Goal: Task Accomplishment & Management: Manage account settings

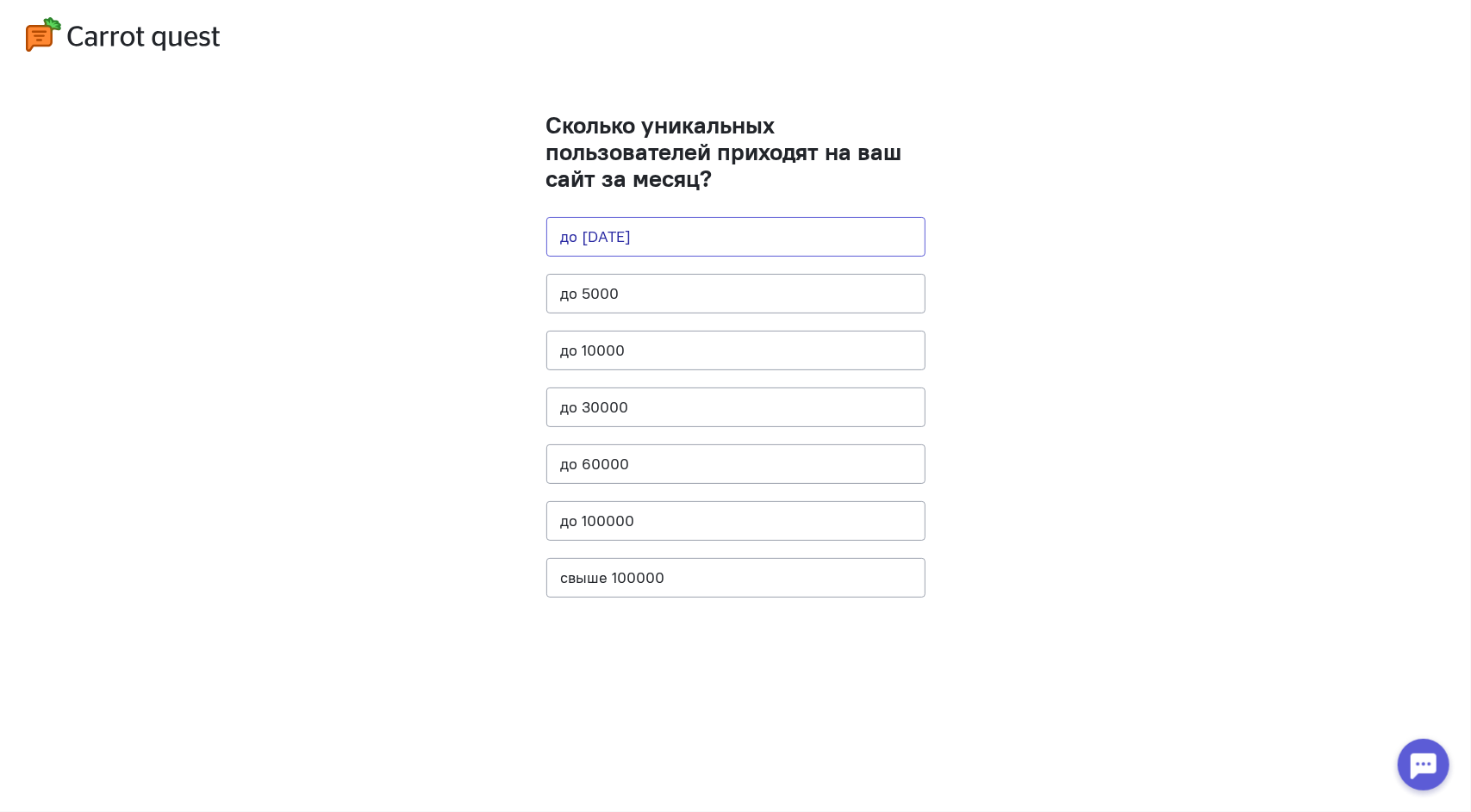
click at [664, 239] on button "до [DATE]" at bounding box center [736, 237] width 379 height 40
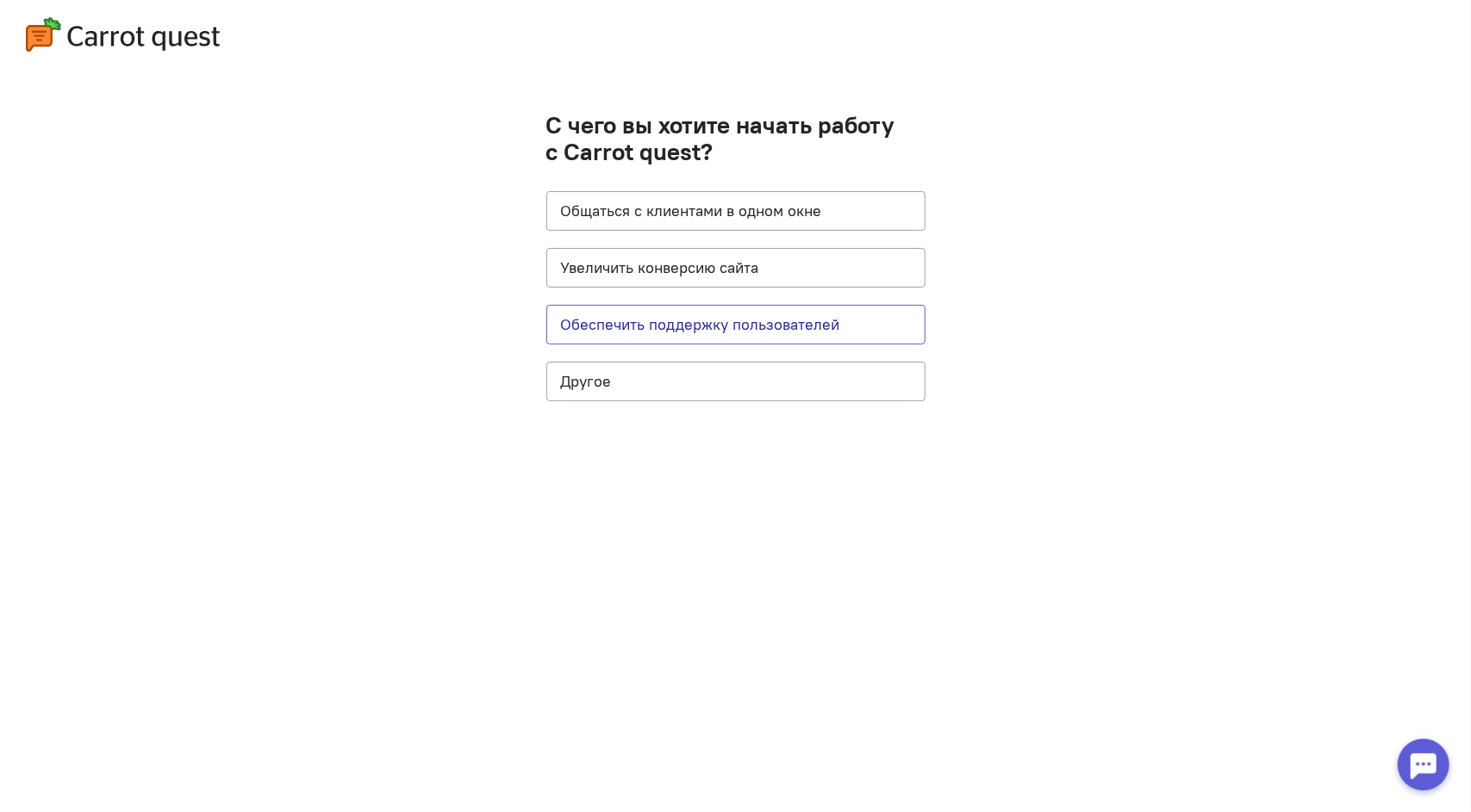
click at [653, 327] on button "Обеспечить поддержку пользователей" at bounding box center [736, 325] width 379 height 40
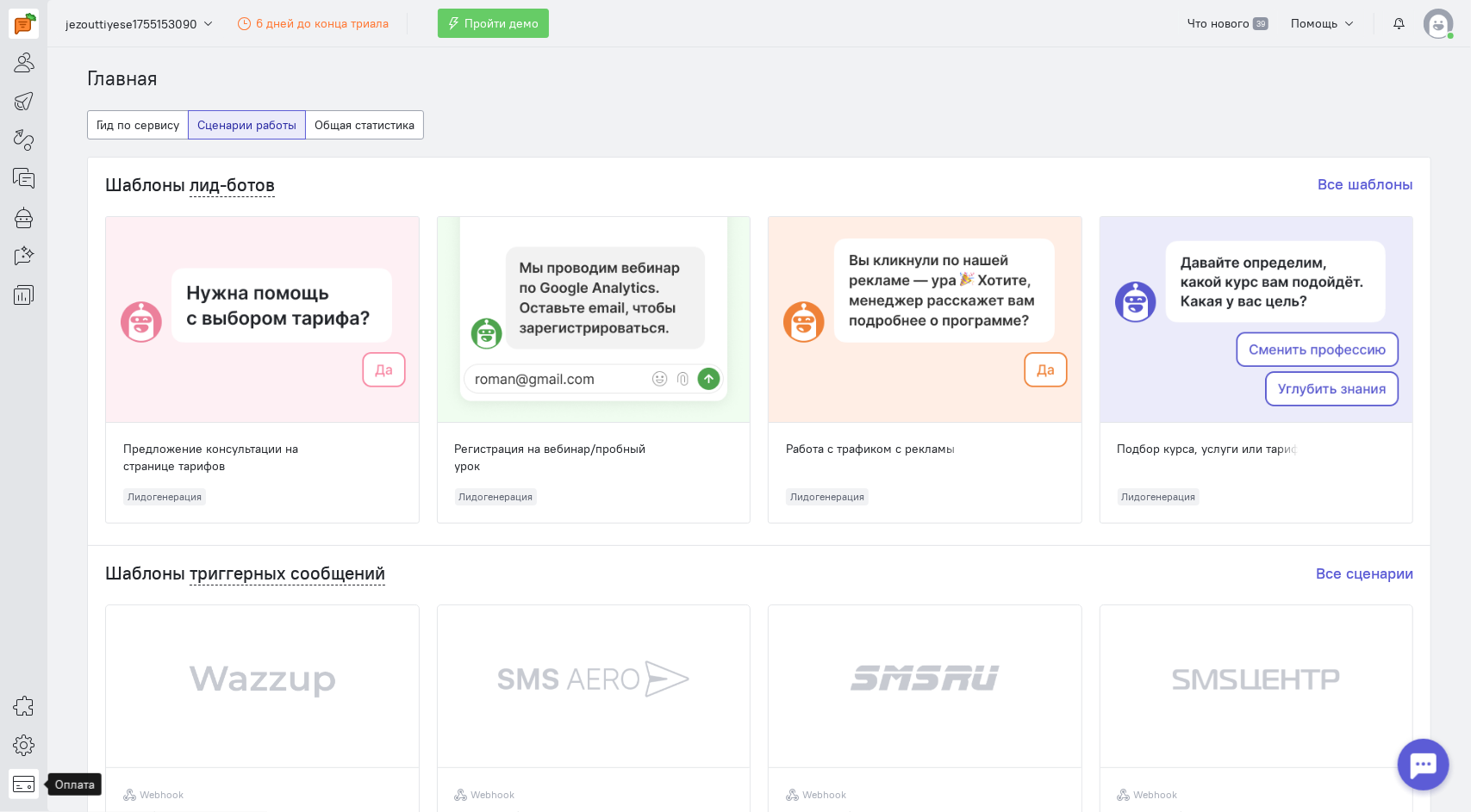
click at [23, 783] on icon at bounding box center [23, 784] width 22 height 21
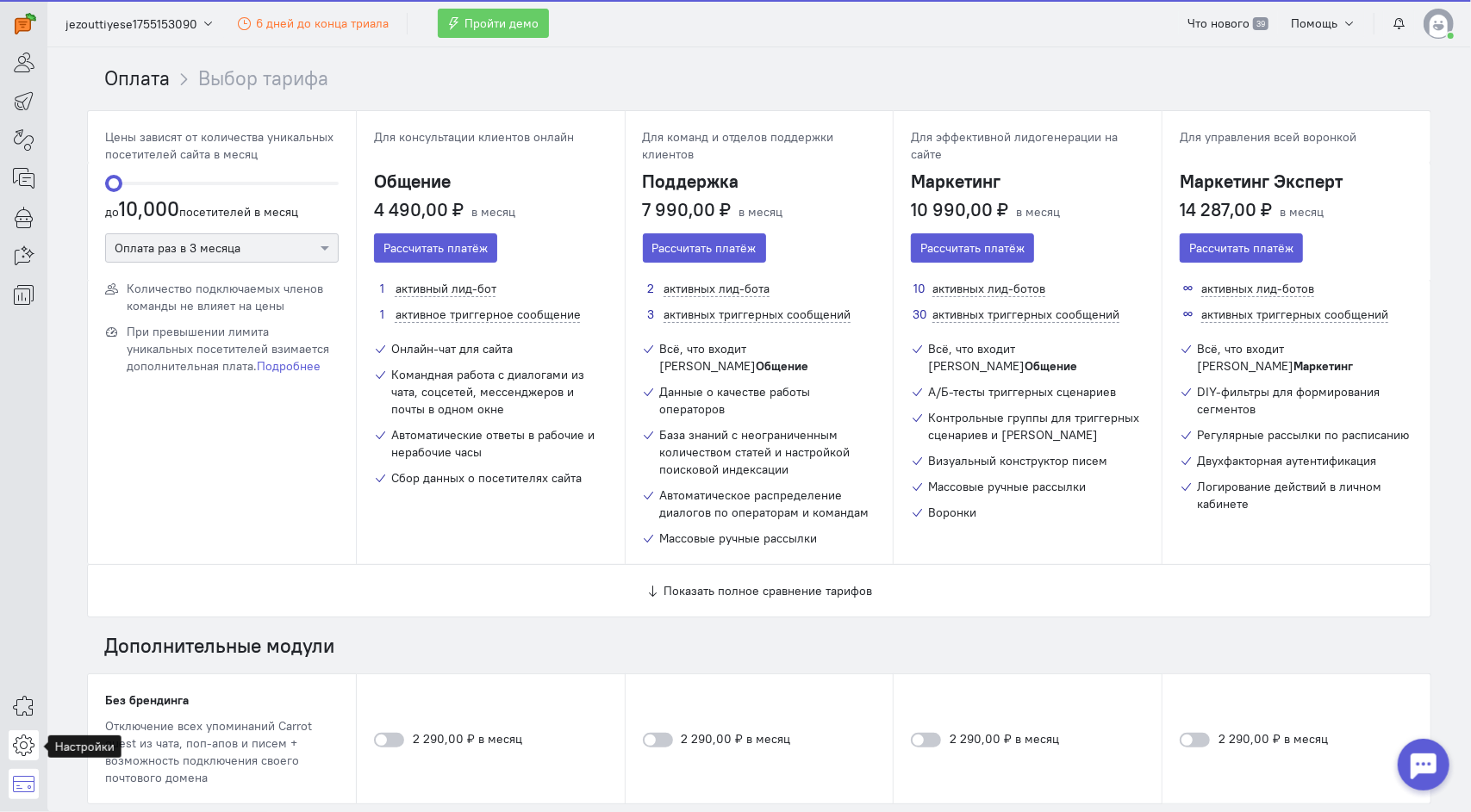
click at [21, 747] on icon at bounding box center [23, 745] width 22 height 21
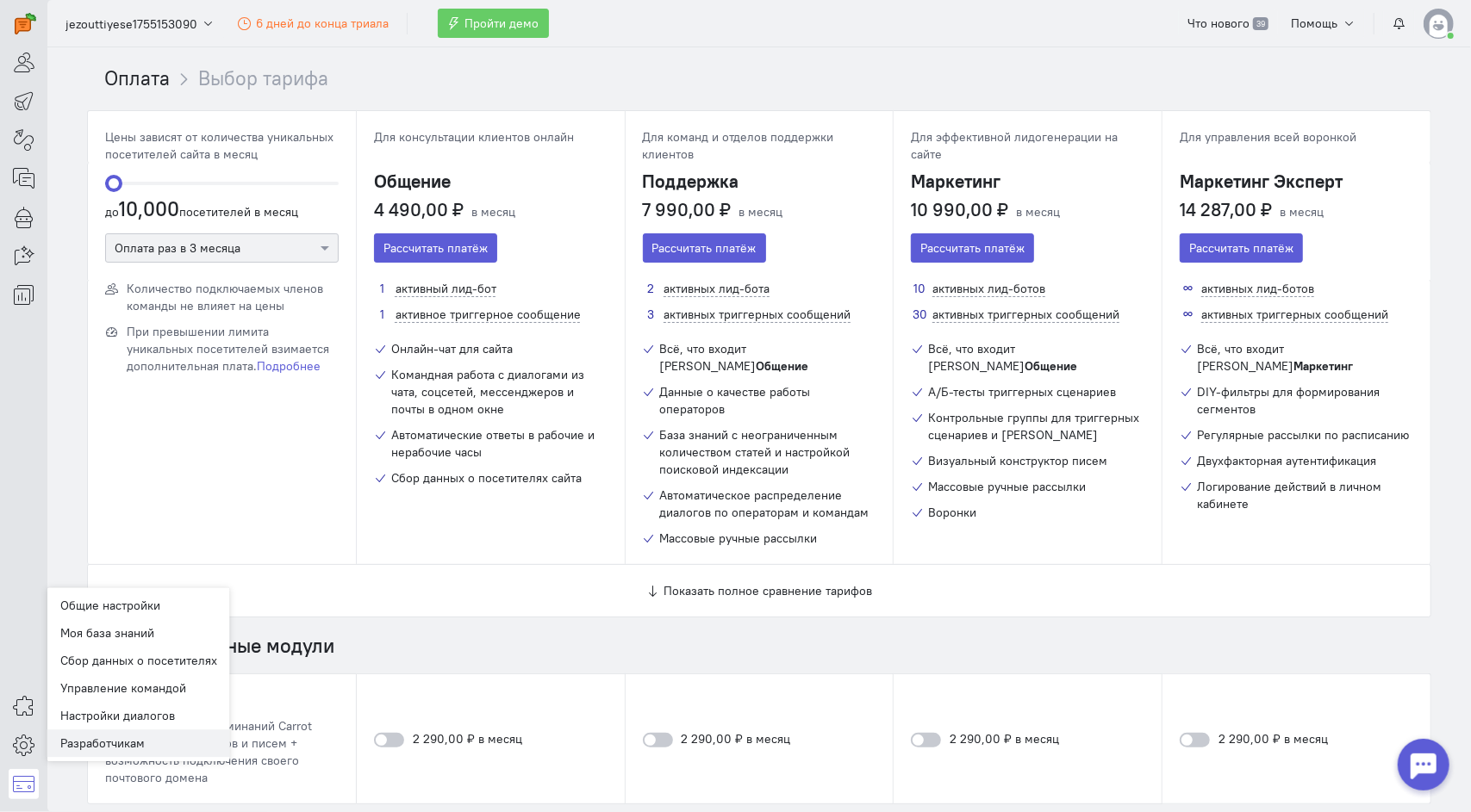
click at [68, 740] on link "Разработчикам" at bounding box center [139, 743] width 182 height 28
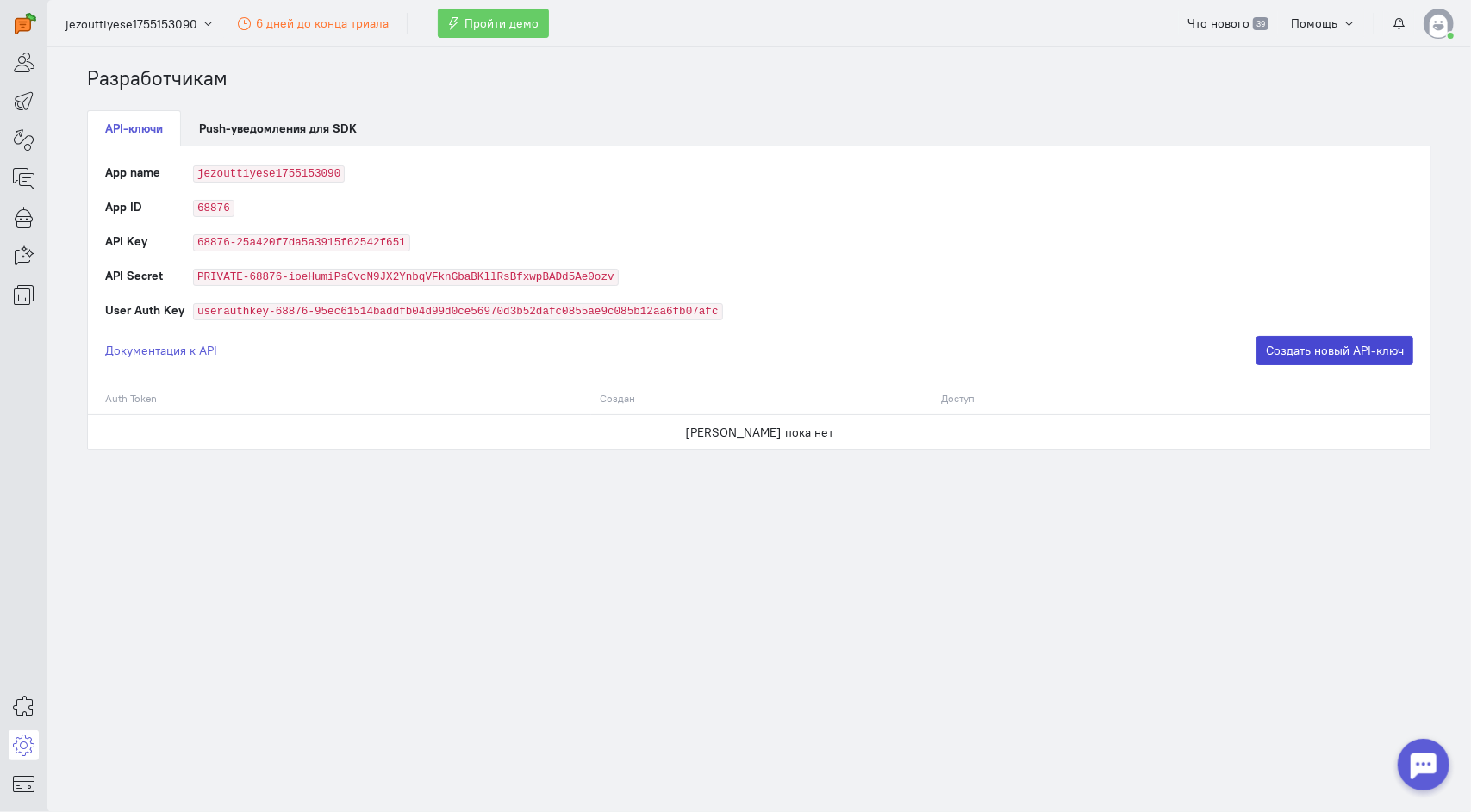
click at [1284, 341] on button "Создать новый API-ключ" at bounding box center [1335, 351] width 157 height 30
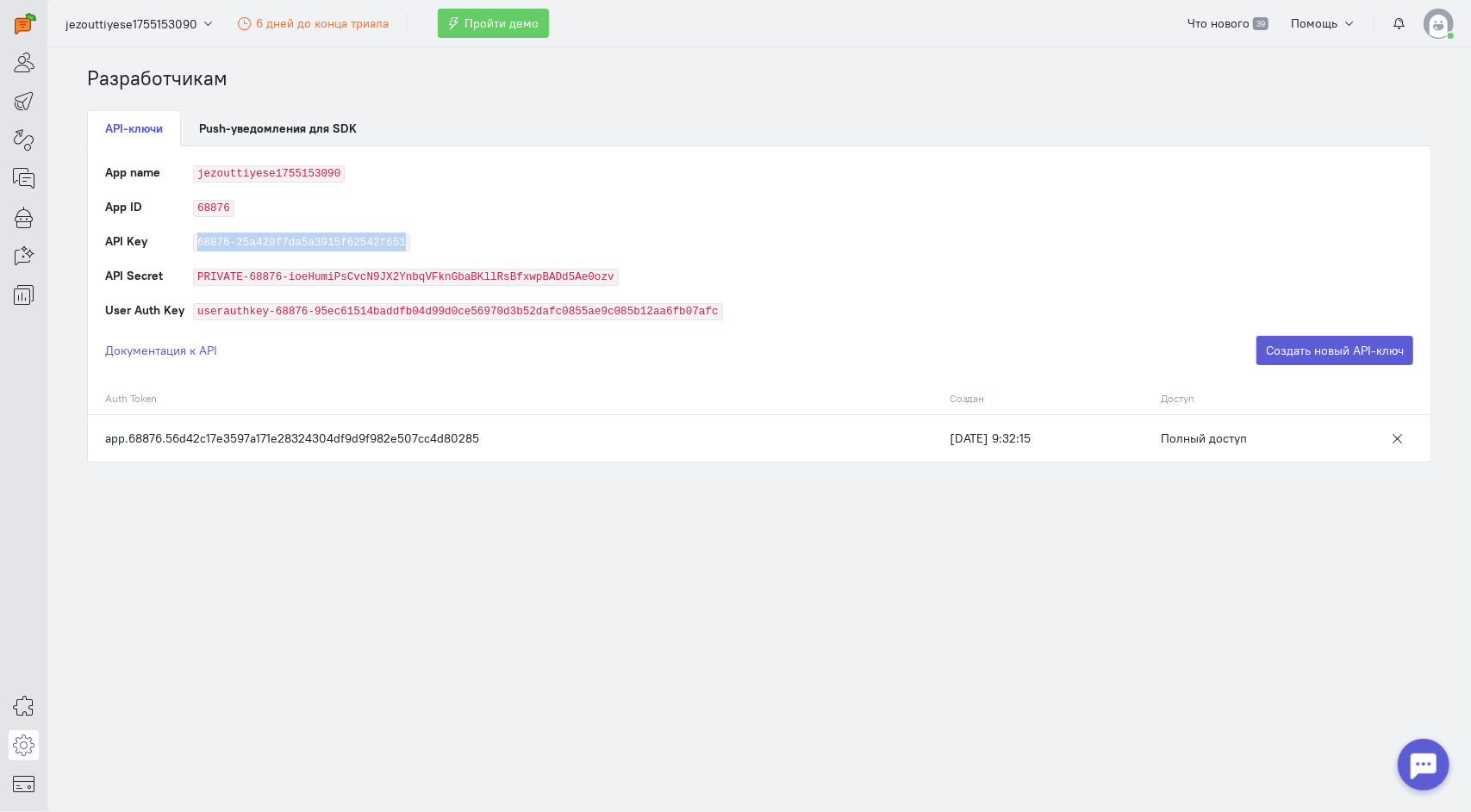
drag, startPoint x: 193, startPoint y: 238, endPoint x: 438, endPoint y: 240, distance: 245.0
click at [438, 240] on td "68876-25a420f7da5a3915f62542f651" at bounding box center [803, 250] width 1220 height 35
copy code "68876-25a420f7da5a3915f62542f651"
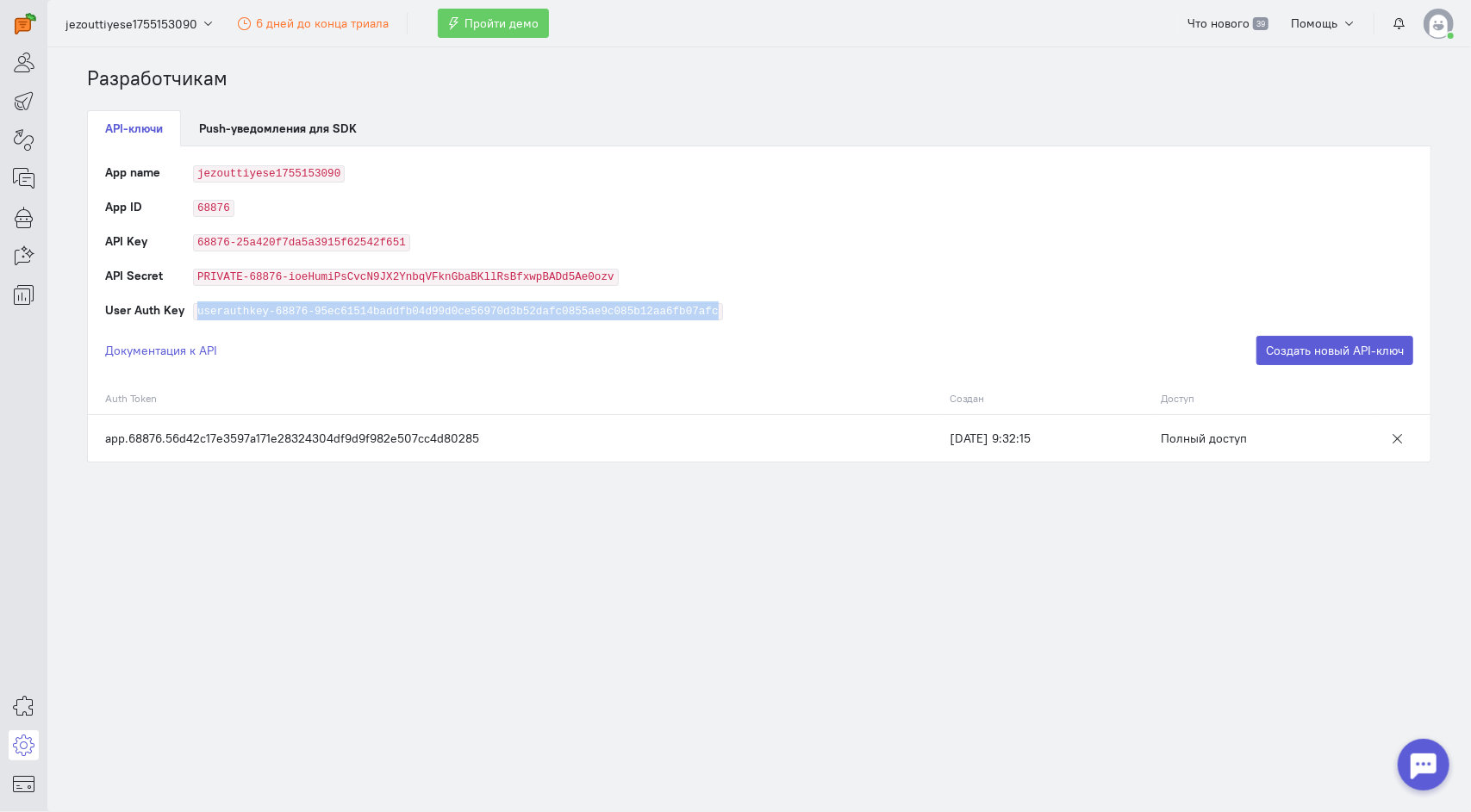
drag, startPoint x: 194, startPoint y: 308, endPoint x: 717, endPoint y: 305, distance: 523.0
click at [717, 305] on td "userauthkey-68876-95ec61514baddfb04d99d0ce56970d3b52dafc0855ae9c085b12aa6fb07afc" at bounding box center [803, 319] width 1220 height 35
copy code "userauthkey-68876-95ec61514baddfb04d99d0ce56970d3b52dafc0855ae9c085b12aa6fb07afc"
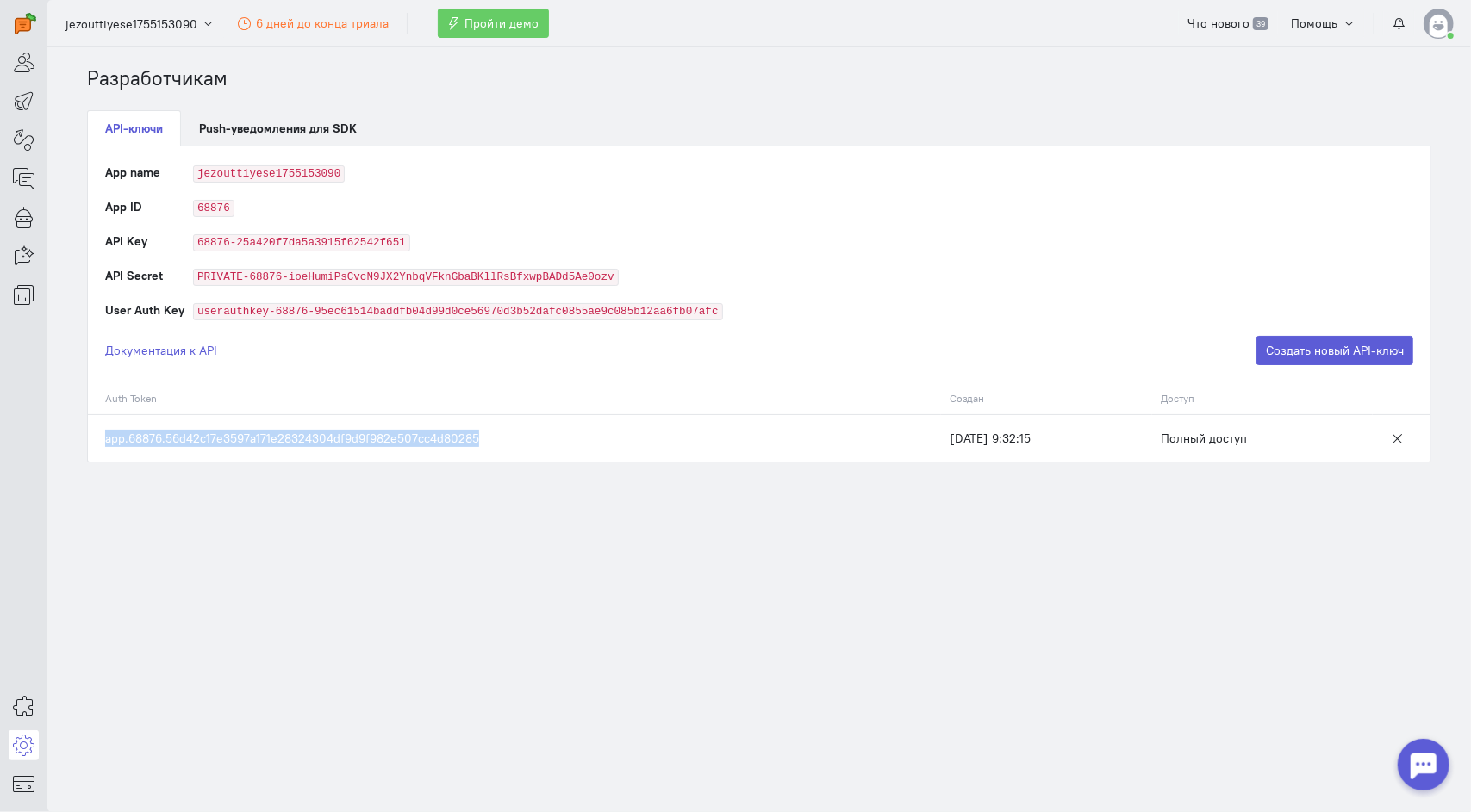
drag, startPoint x: 167, startPoint y: 437, endPoint x: 505, endPoint y: 436, distance: 338.0
click at [505, 436] on td "app.68876.56d42c17e3597a171e28324304df9d9f982e507cc4d80285" at bounding box center [514, 438] width 853 height 48
copy td "app.68876.56d42c17e3597a171e28324304df9d9f982e507cc4d80285"
drag, startPoint x: 195, startPoint y: 201, endPoint x: 262, endPoint y: 208, distance: 67.4
click at [262, 208] on td "68876" at bounding box center [803, 215] width 1220 height 35
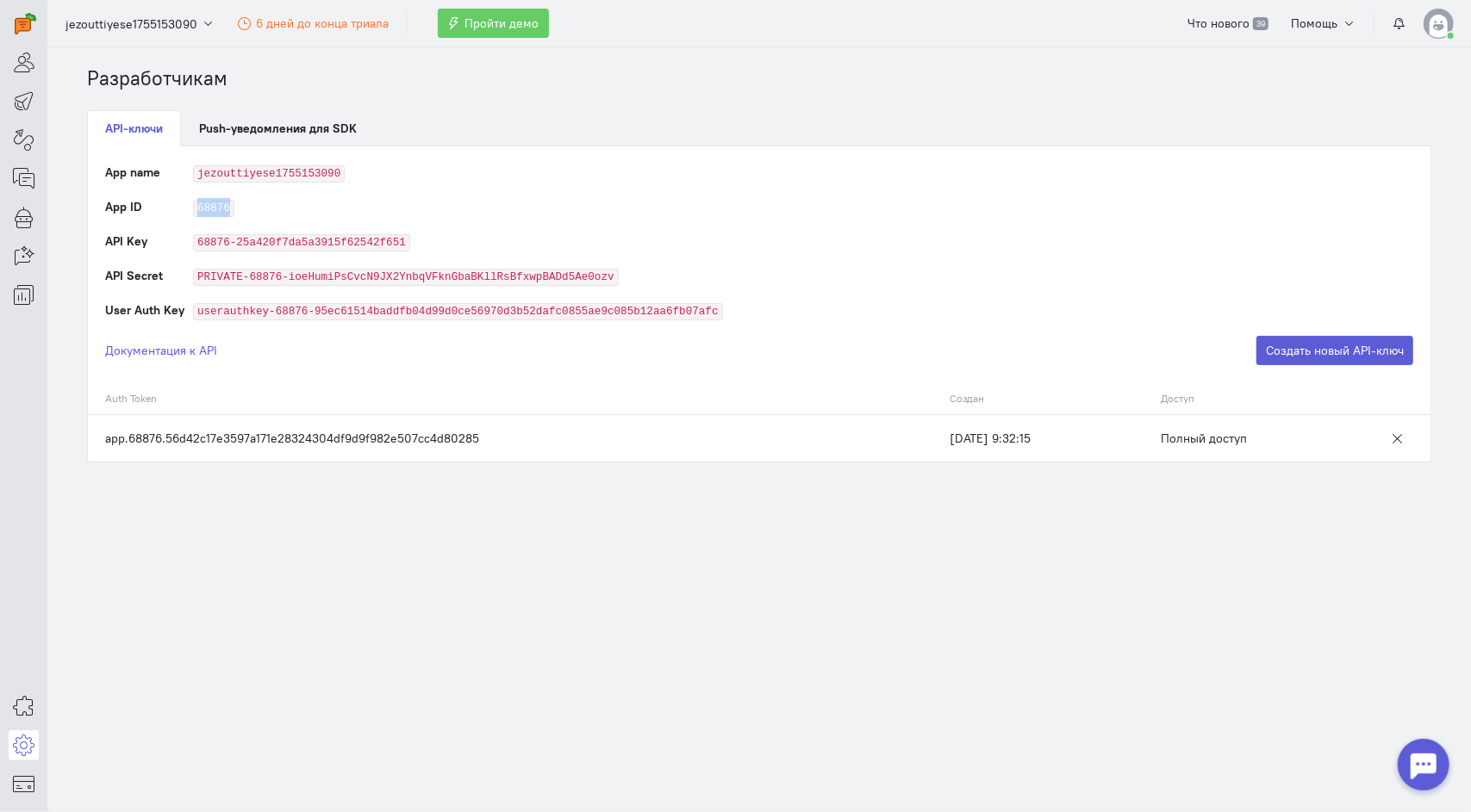
copy code "68876"
click at [24, 784] on icon at bounding box center [23, 784] width 22 height 21
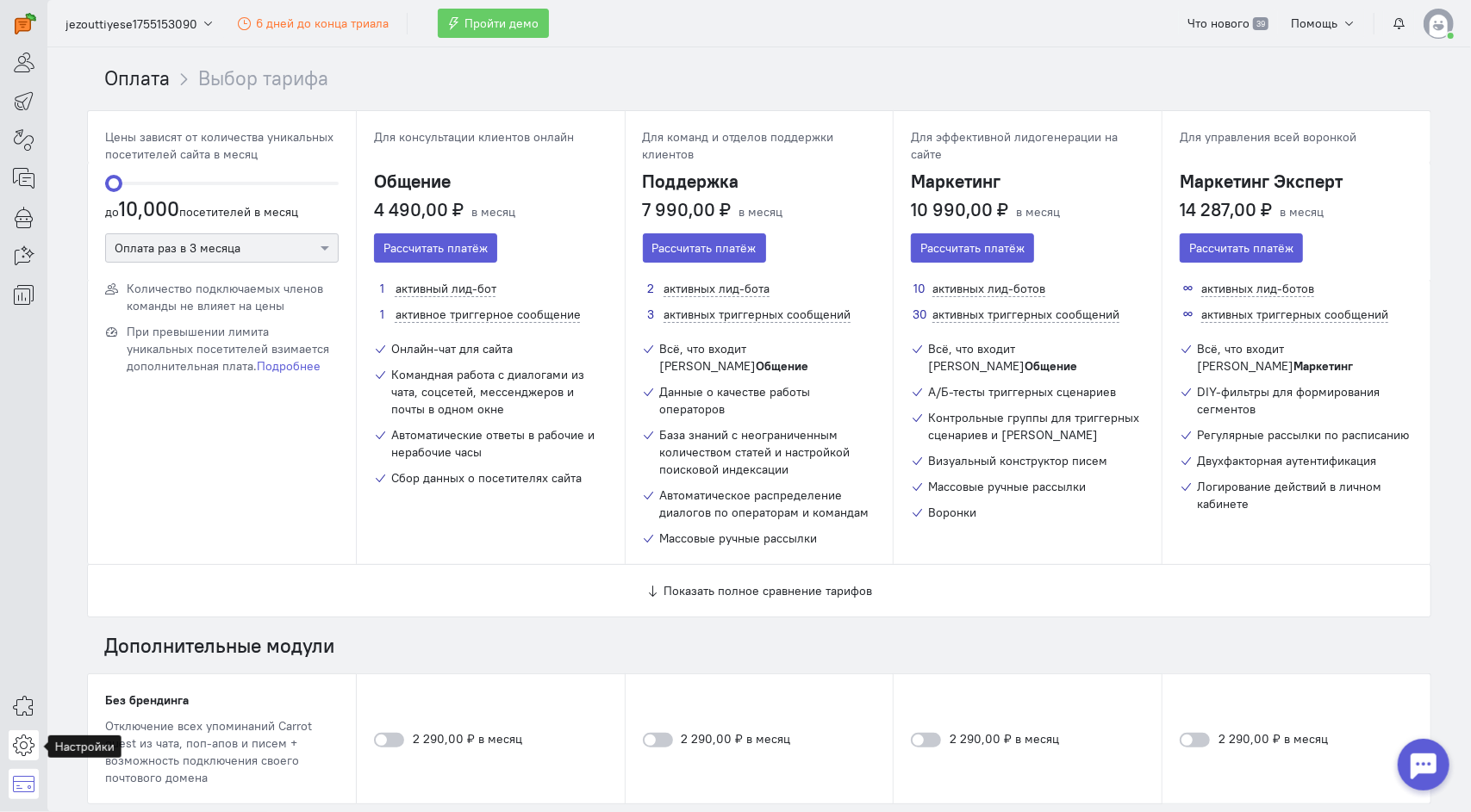
click at [28, 741] on icon at bounding box center [23, 745] width 22 height 21
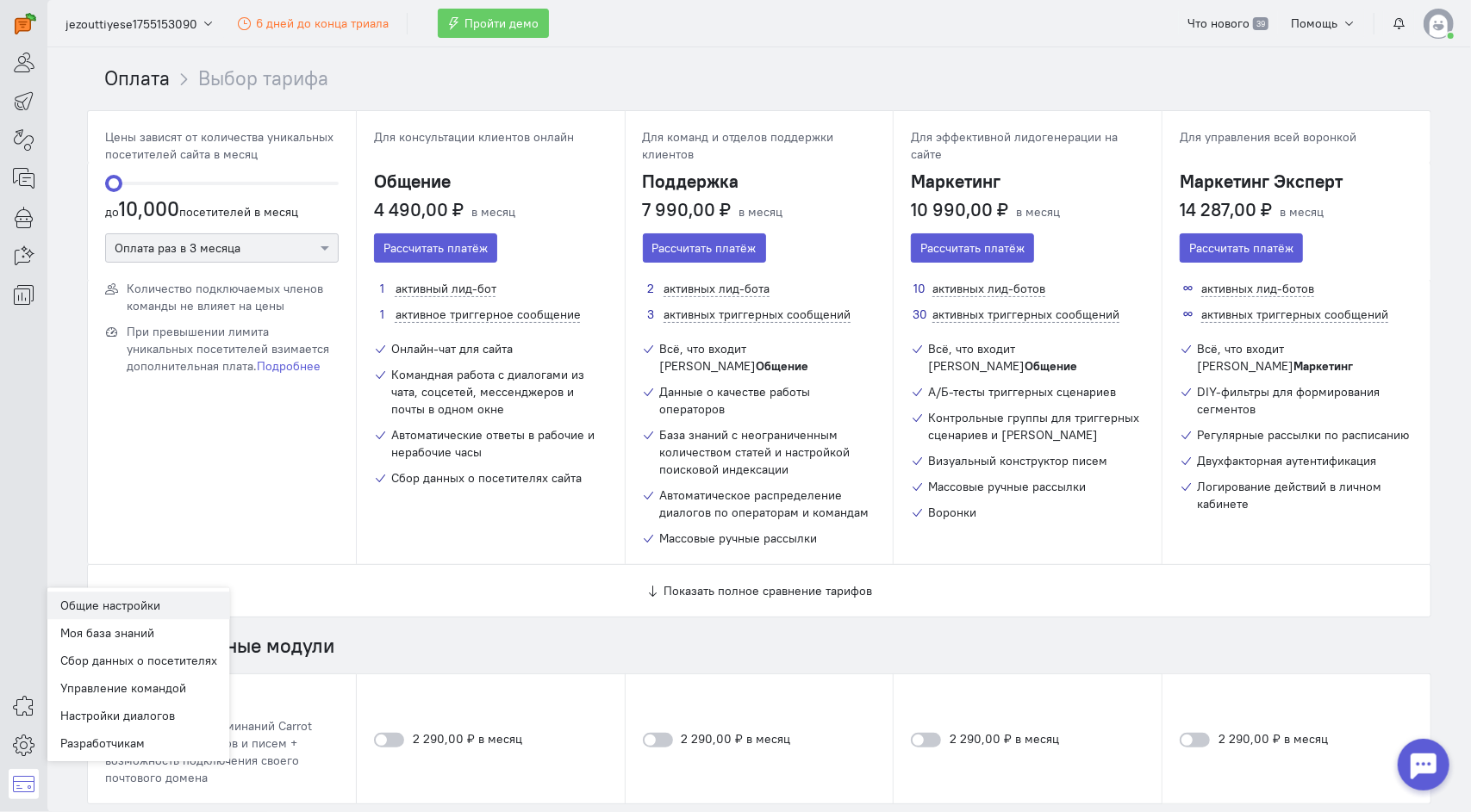
click at [94, 606] on link "Общие настройки" at bounding box center [139, 605] width 182 height 28
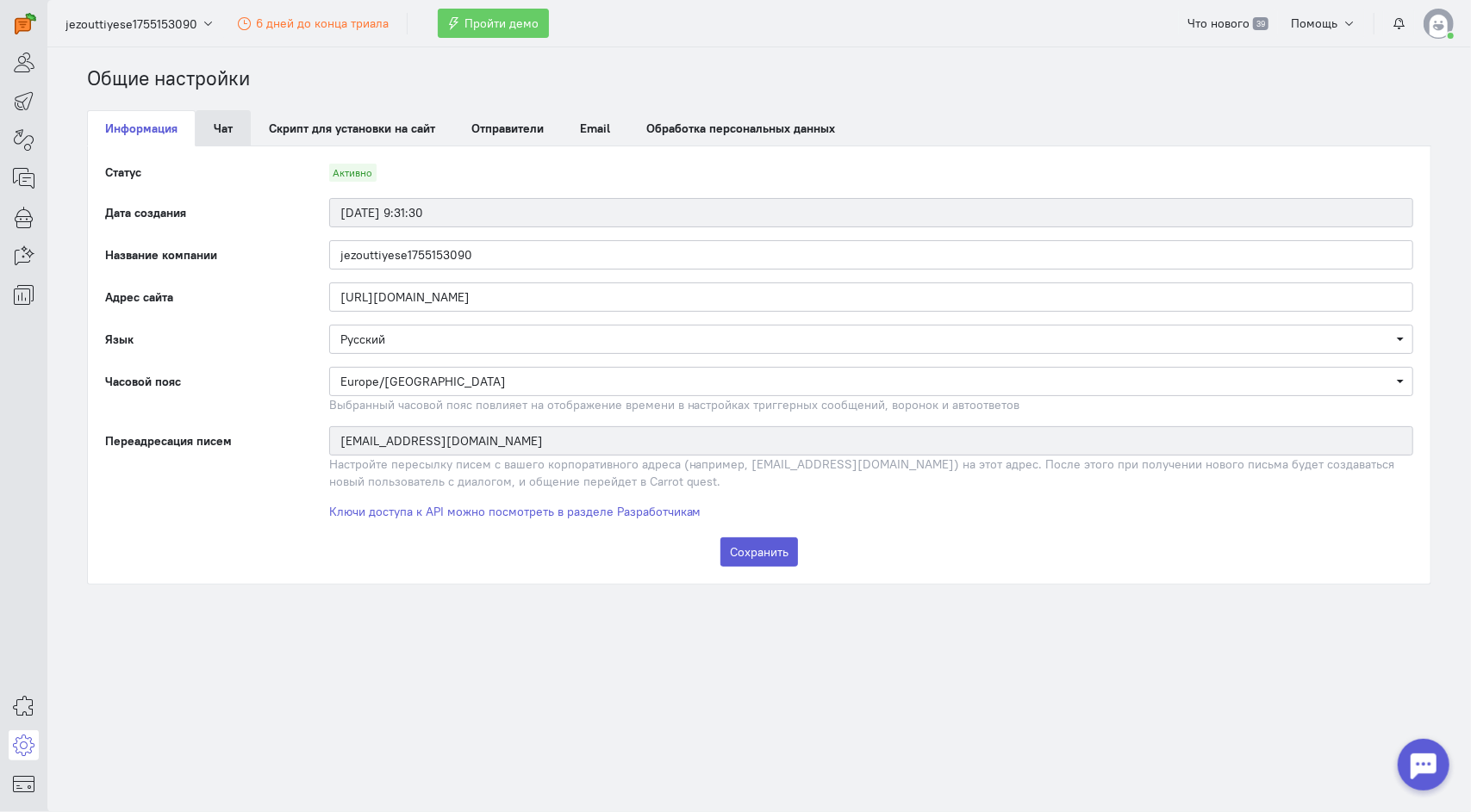
click at [242, 122] on link "Чат" at bounding box center [222, 129] width 55 height 36
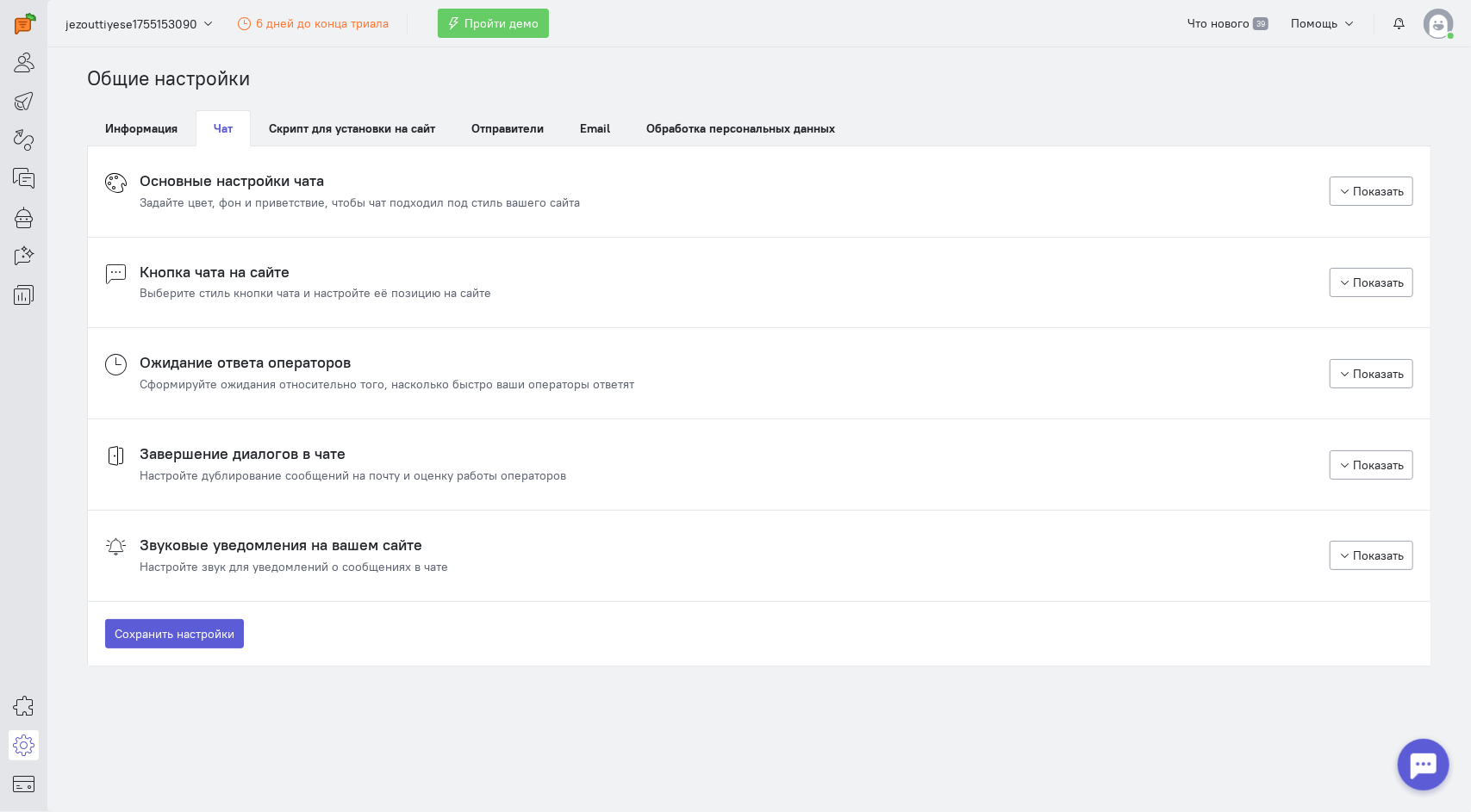
click at [243, 289] on div "Выберите стиль кнопки чата и настройте её позицию на сайте" at bounding box center [315, 293] width 352 height 17
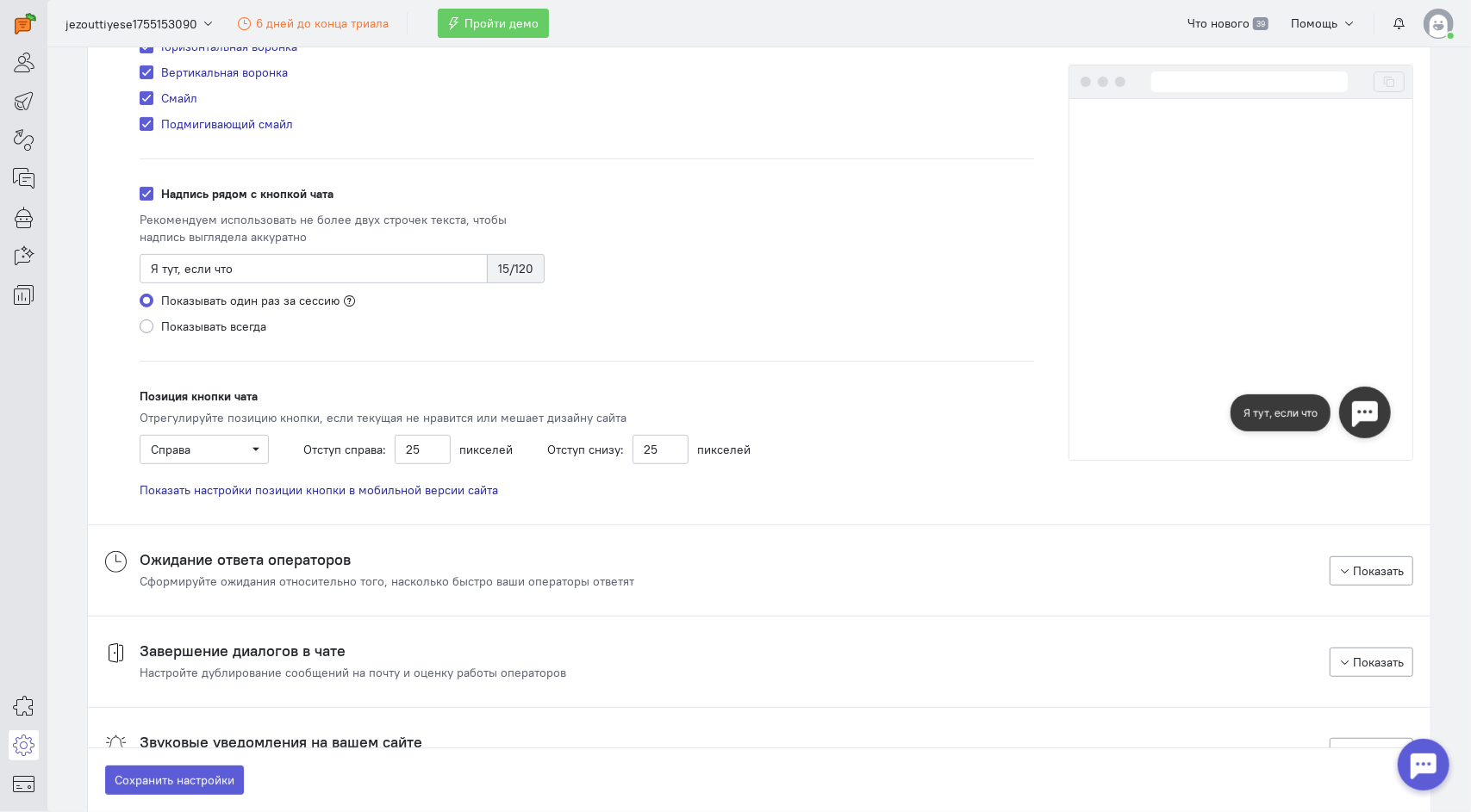
scroll to position [517, 0]
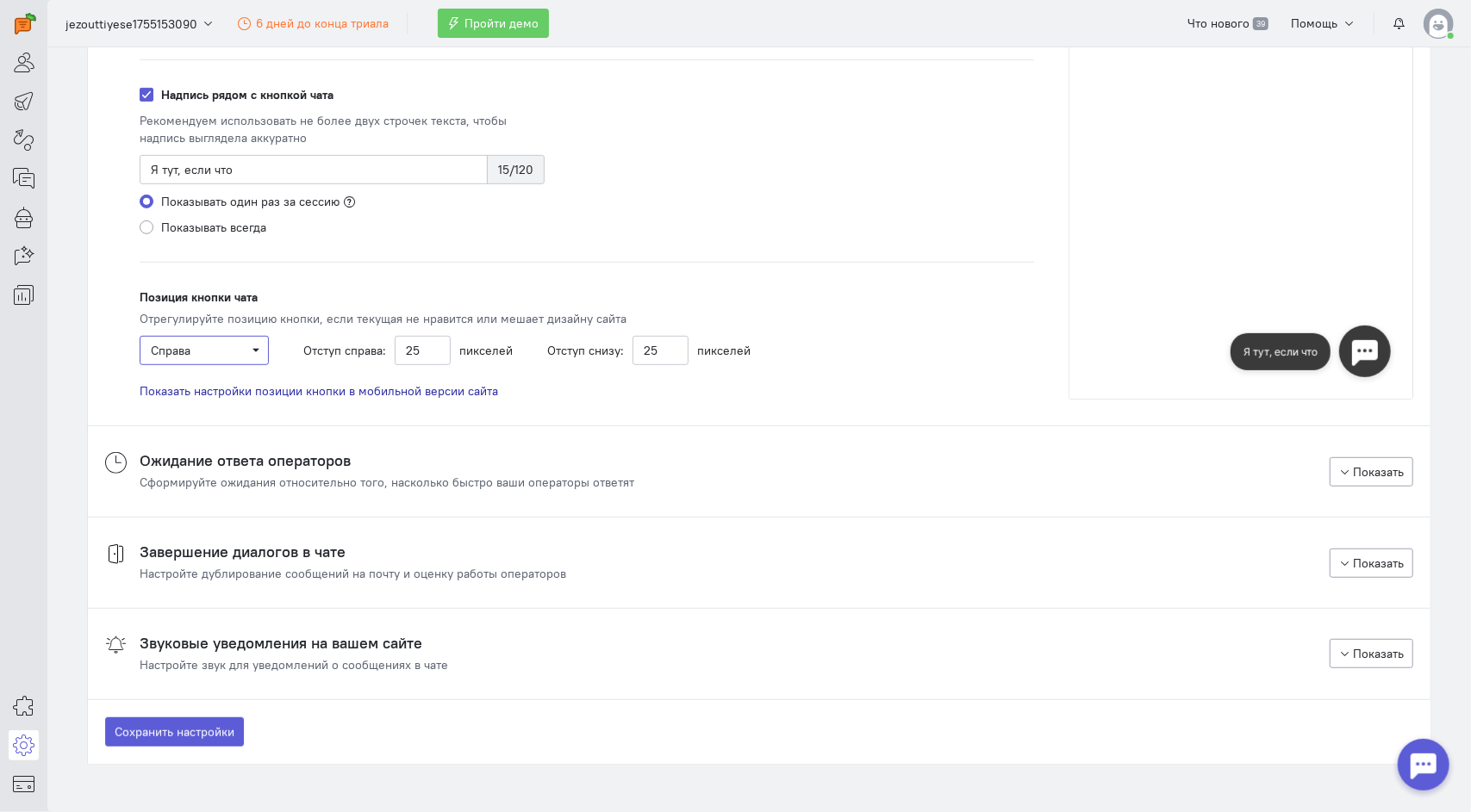
click at [193, 355] on span "Справа" at bounding box center [204, 351] width 107 height 17
click at [193, 387] on div "Слева" at bounding box center [209, 383] width 112 height 17
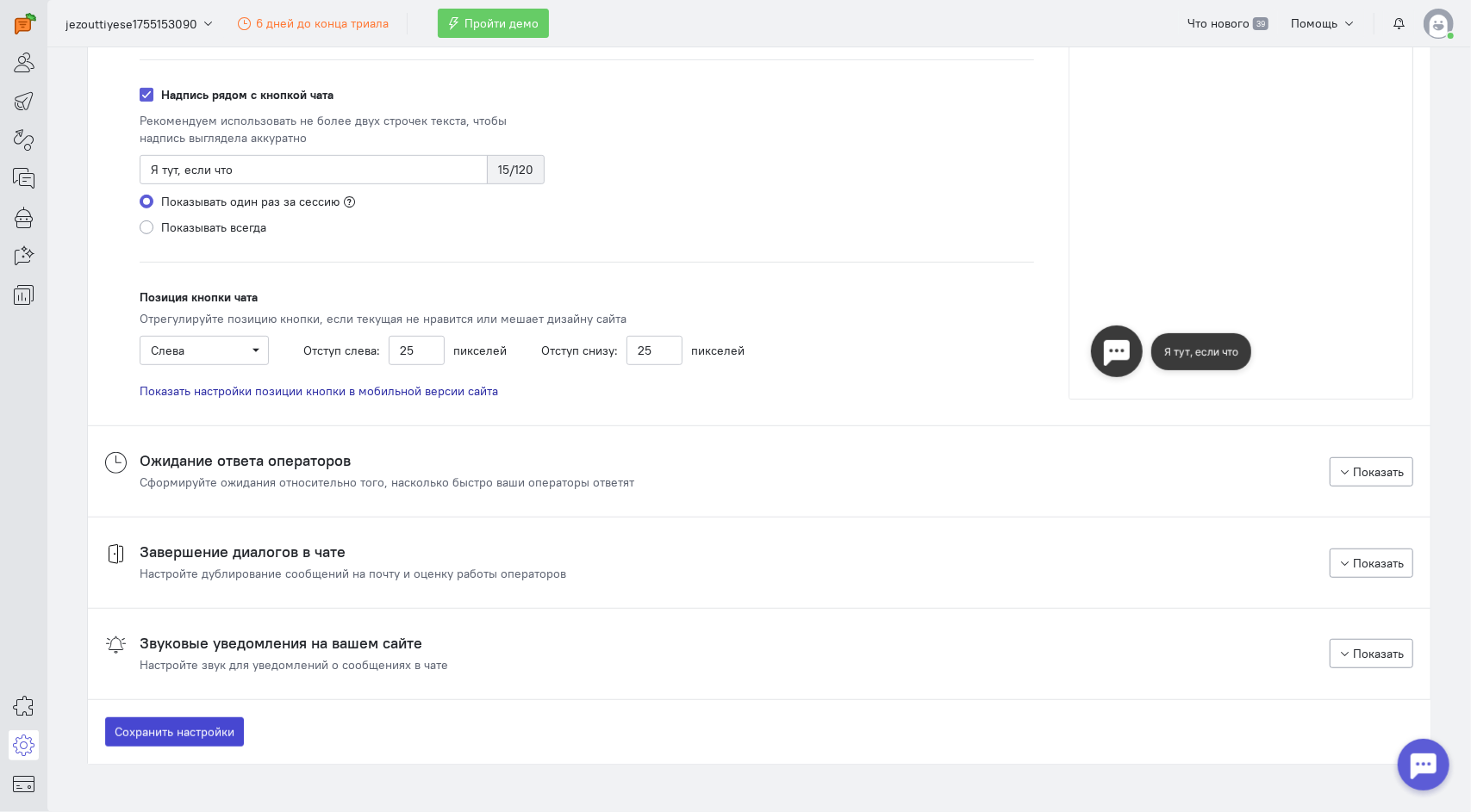
click at [176, 722] on button "Сохранить настройки" at bounding box center [175, 732] width 139 height 30
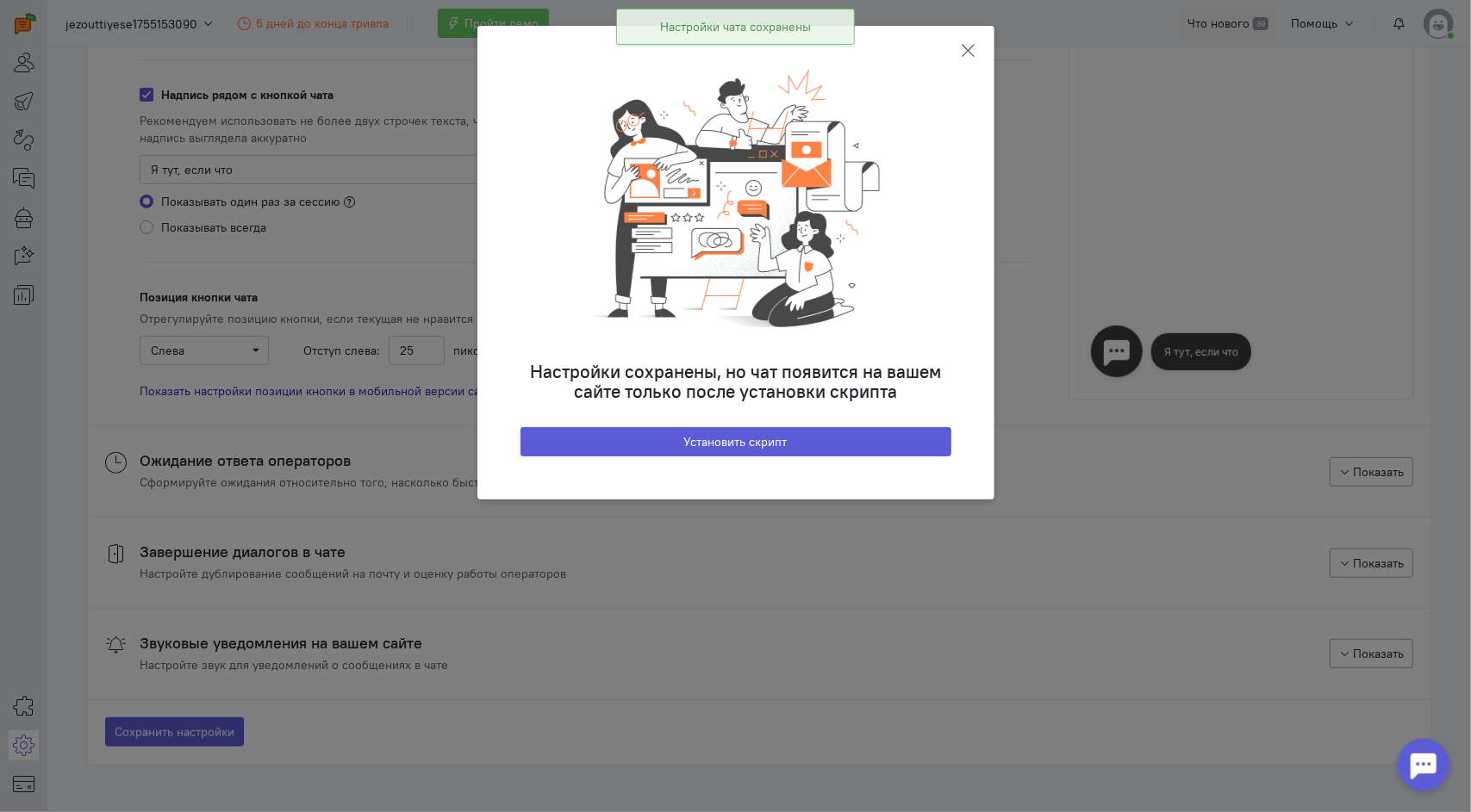
click at [964, 48] on icon at bounding box center [969, 51] width 17 height 17
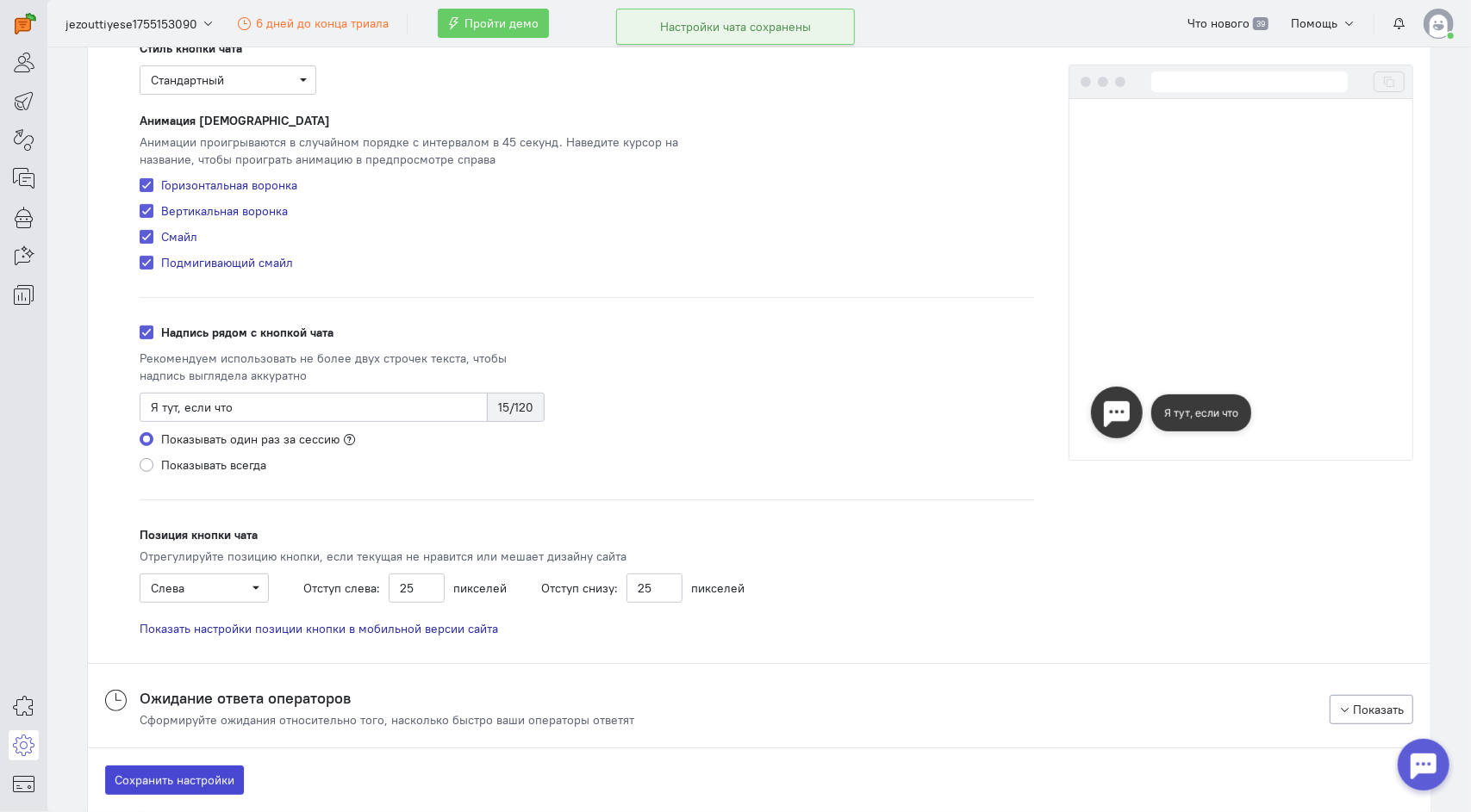
scroll to position [259, 0]
